Goal: Navigation & Orientation: Find specific page/section

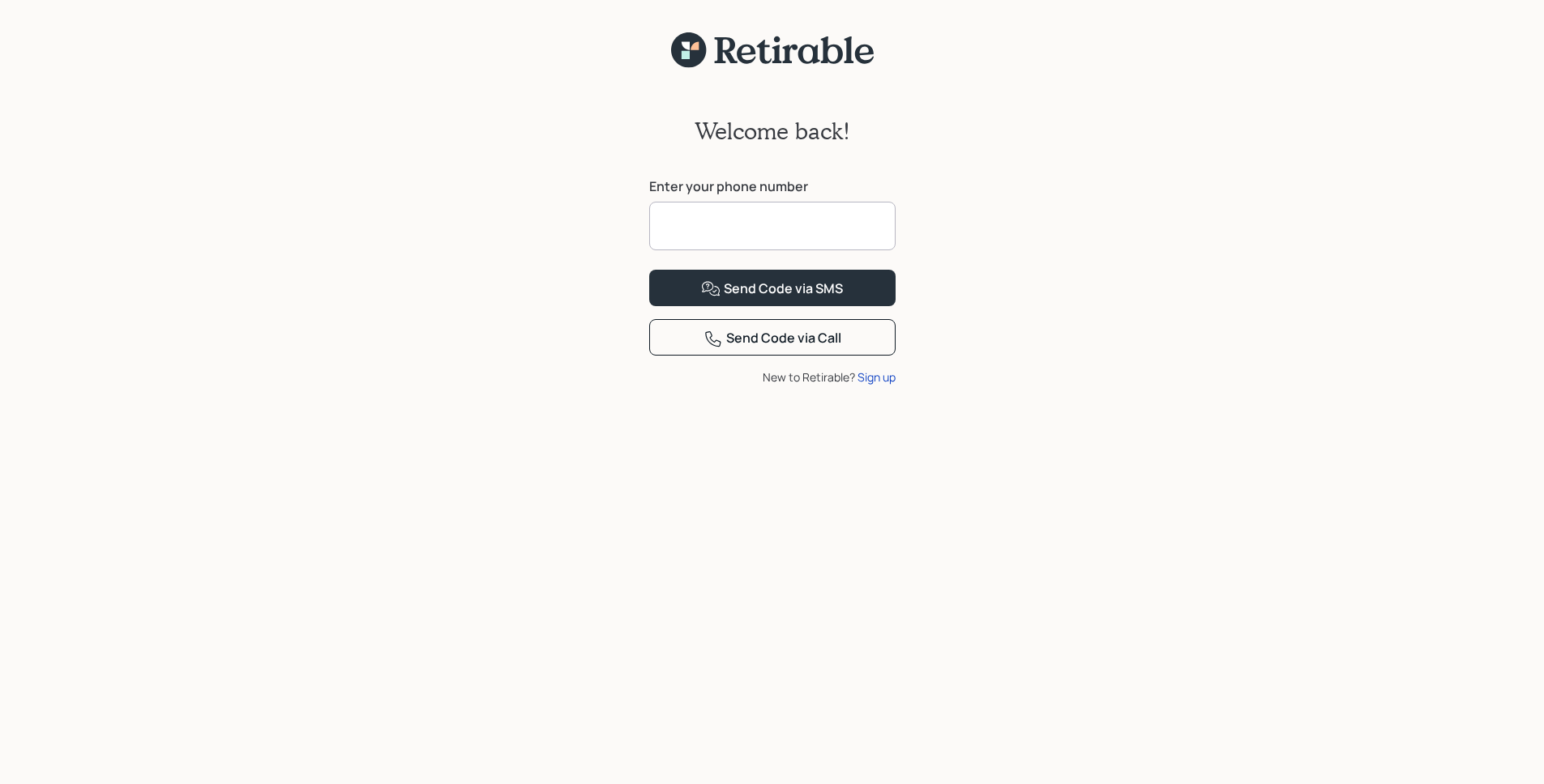
click at [777, 236] on input at bounding box center [772, 226] width 246 height 49
type input "**********"
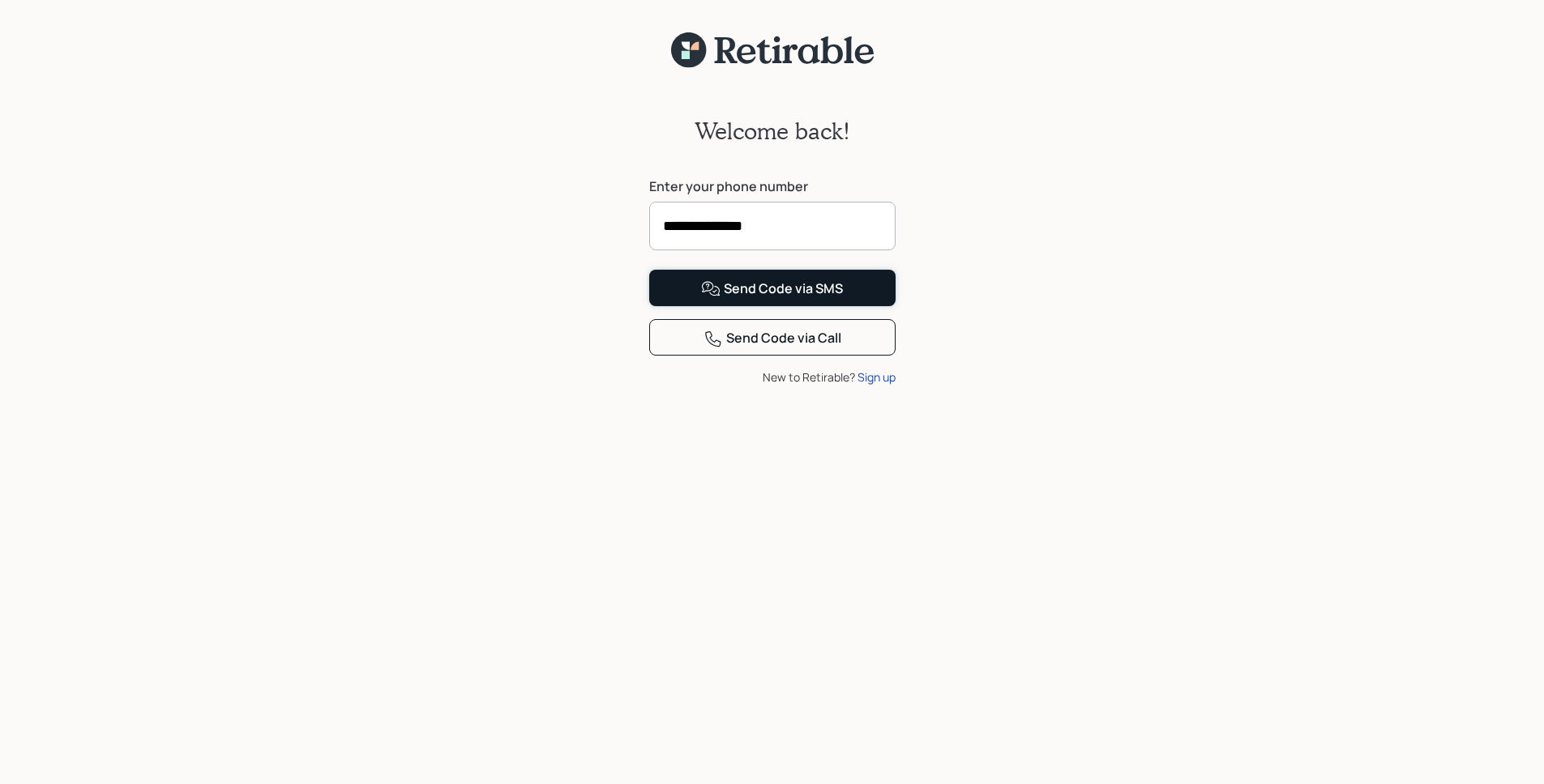
click at [779, 299] on div "Send Code via SMS" at bounding box center [772, 289] width 142 height 20
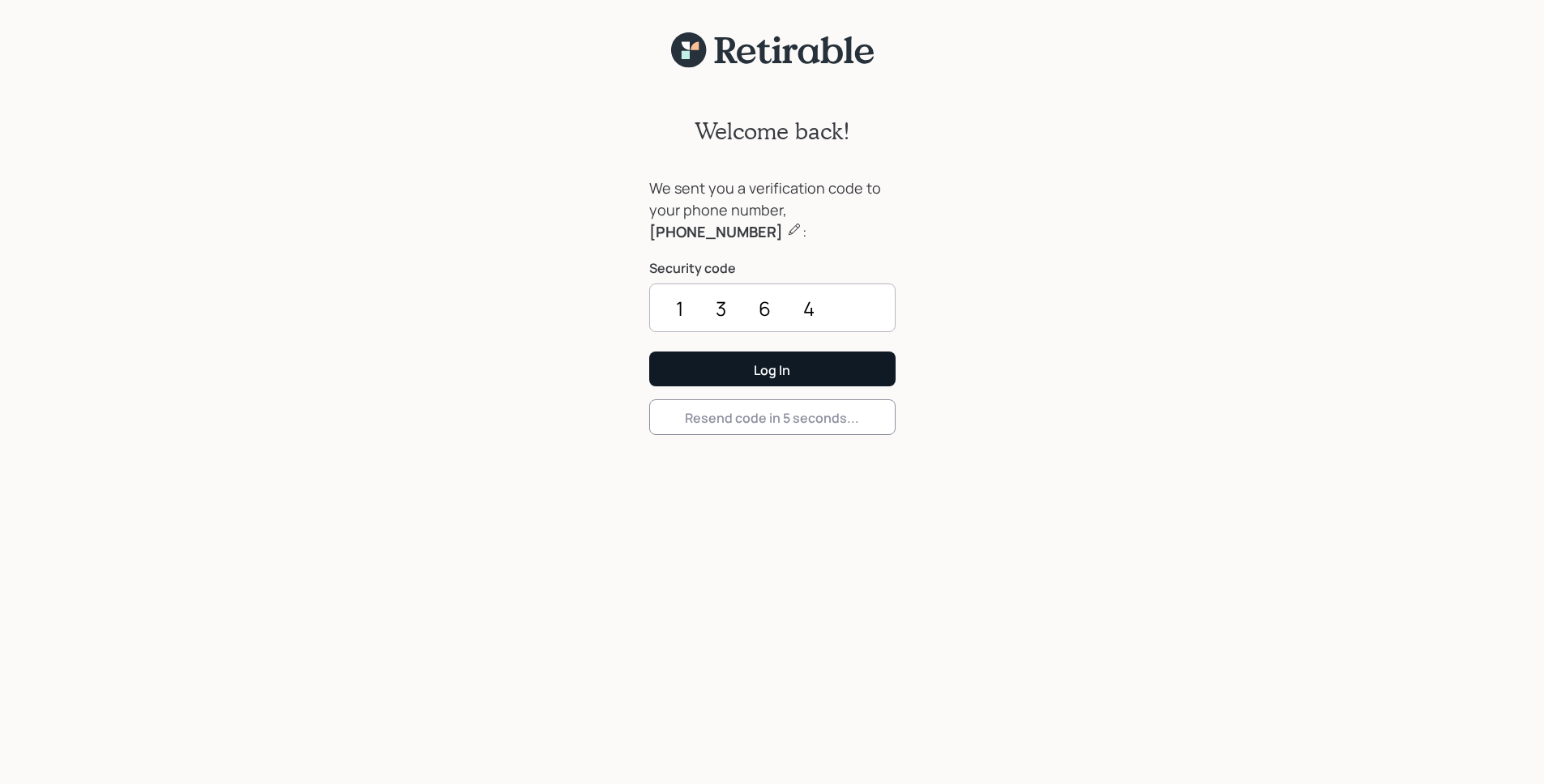
type input "1364"
click at [868, 364] on button "Log In" at bounding box center [772, 369] width 246 height 35
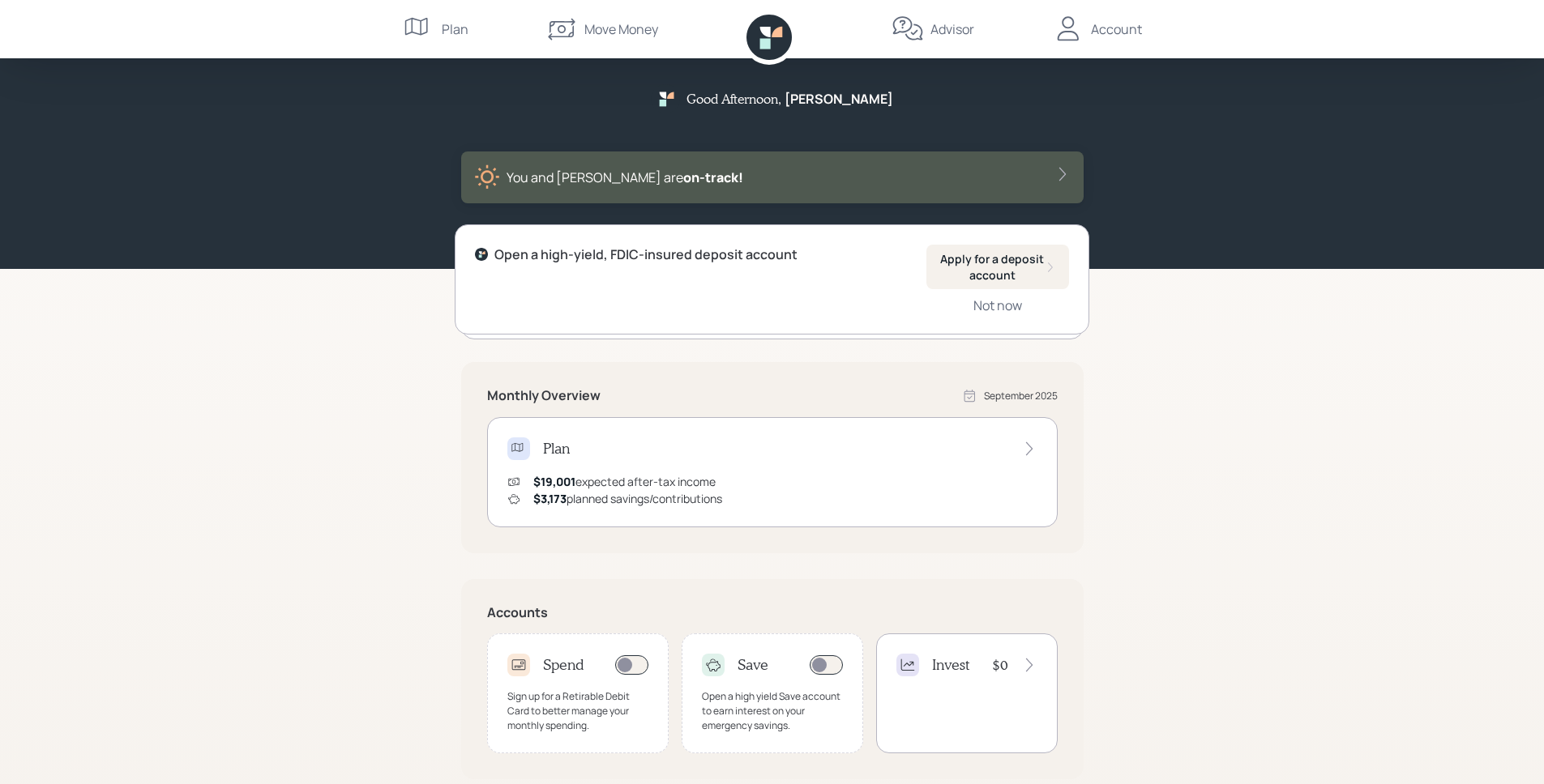
click at [938, 26] on div "Advisor" at bounding box center [952, 30] width 44 height 20
